Goal: Transaction & Acquisition: Obtain resource

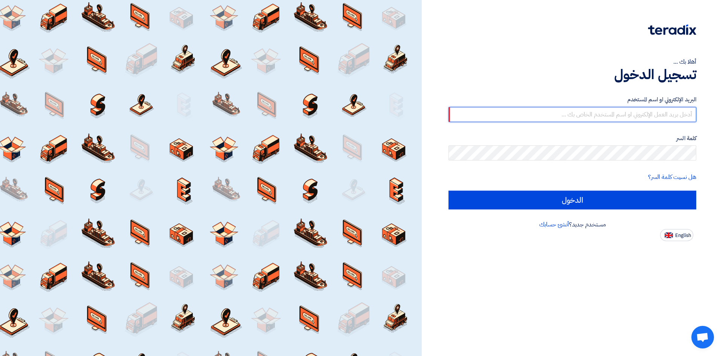
type input "[PERSON_NAME][EMAIL_ADDRESS][DOMAIN_NAME]"
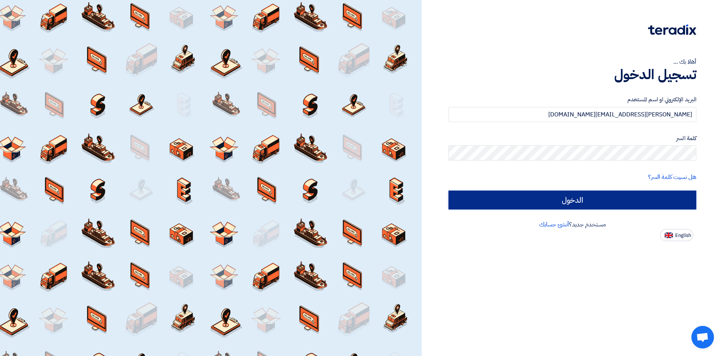
click at [532, 206] on input "الدخول" at bounding box center [573, 200] width 248 height 19
type input "Sign in"
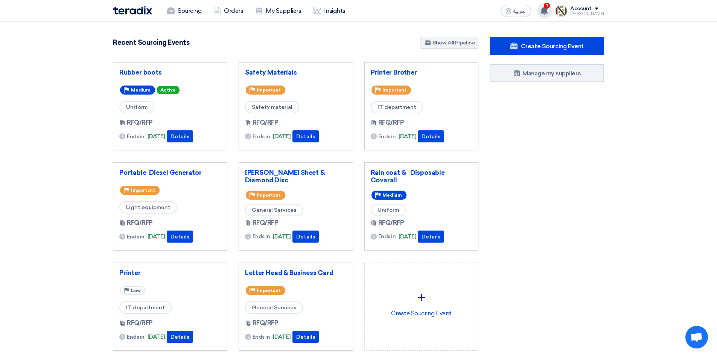
click at [547, 12] on icon at bounding box center [544, 10] width 8 height 8
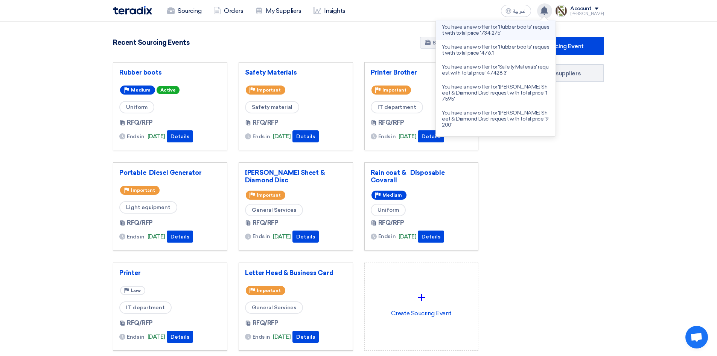
click at [533, 30] on p "You have a new offer for 'Rubber boots' request with total price '734.275'" at bounding box center [496, 30] width 108 height 12
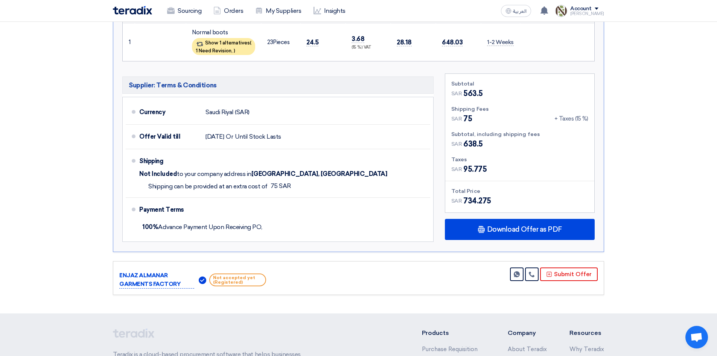
scroll to position [367, 0]
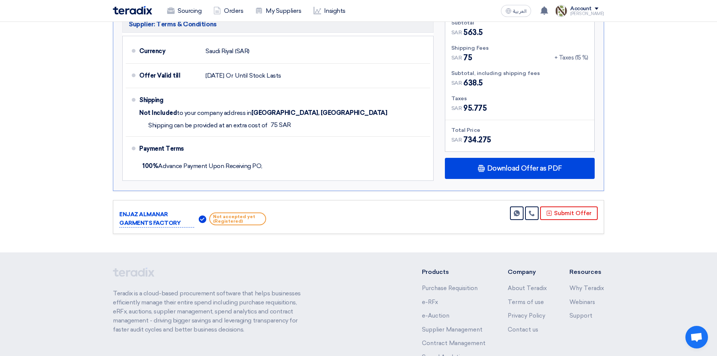
click at [522, 167] on div "Download Offer as PDF" at bounding box center [520, 168] width 150 height 21
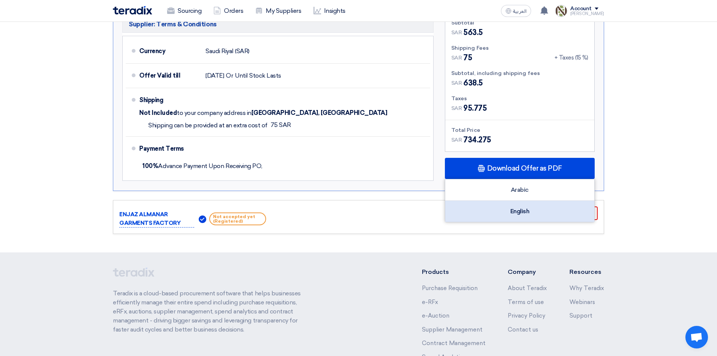
click at [511, 201] on div "English" at bounding box center [520, 211] width 149 height 21
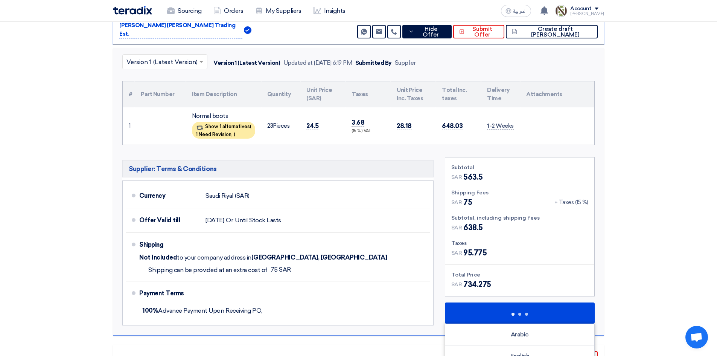
scroll to position [217, 0]
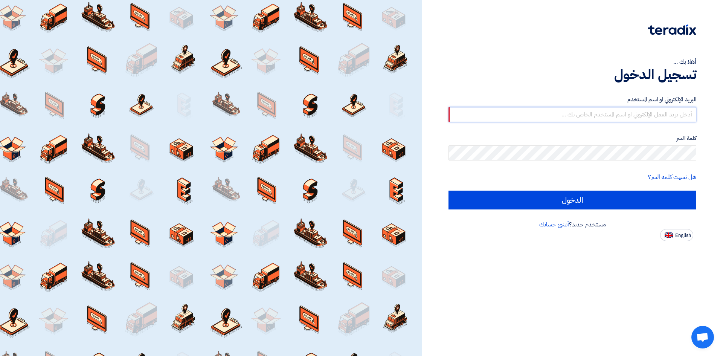
type input "[PERSON_NAME][EMAIL_ADDRESS][DOMAIN_NAME]"
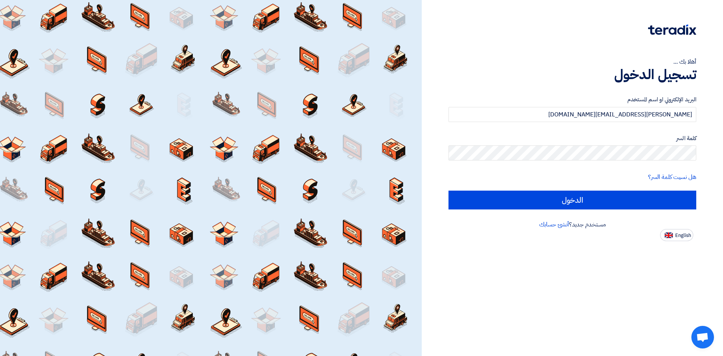
click at [449, 191] on input "الدخول" at bounding box center [573, 200] width 248 height 19
type input "Sign in"
